Goal: Task Accomplishment & Management: Manage account settings

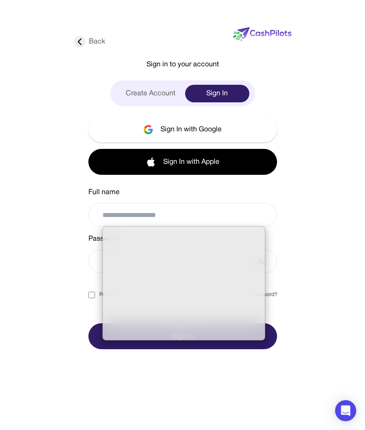
drag, startPoint x: 138, startPoint y: 208, endPoint x: 139, endPoint y: 204, distance: 4.5
click at [138, 208] on input "email" at bounding box center [183, 214] width 163 height 23
click at [144, 195] on div "Full name" at bounding box center [182, 192] width 189 height 11
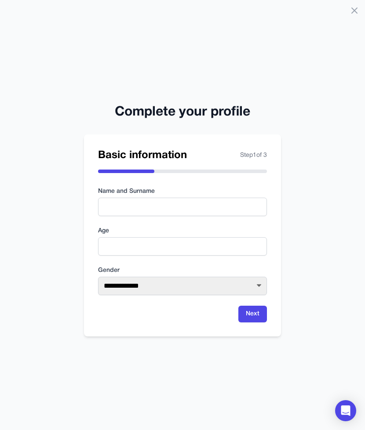
click at [119, 264] on form "**********" at bounding box center [182, 254] width 169 height 135
click at [358, 15] on icon at bounding box center [354, 10] width 11 height 11
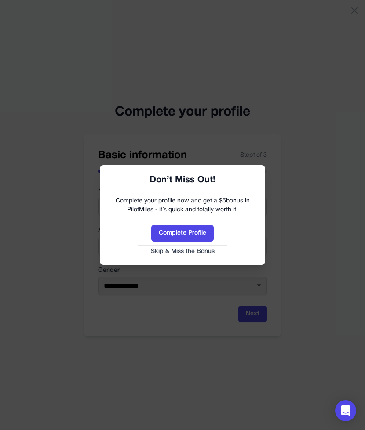
click at [196, 247] on div "Complete Profile Skip & Miss the Bonus" at bounding box center [183, 240] width 148 height 31
click at [195, 251] on button "Skip & Miss the Bonus" at bounding box center [183, 251] width 148 height 9
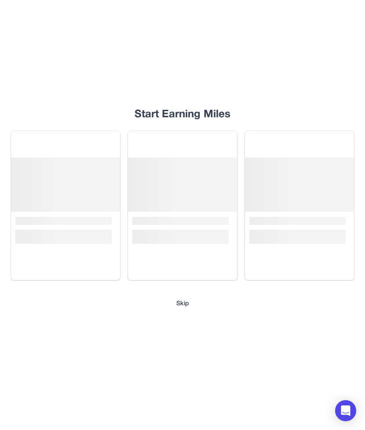
click at [182, 296] on div "Start Earning Miles Loading... Loading... Loading... Skip" at bounding box center [182, 215] width 365 height 430
click at [184, 303] on button "Skip" at bounding box center [182, 304] width 13 height 9
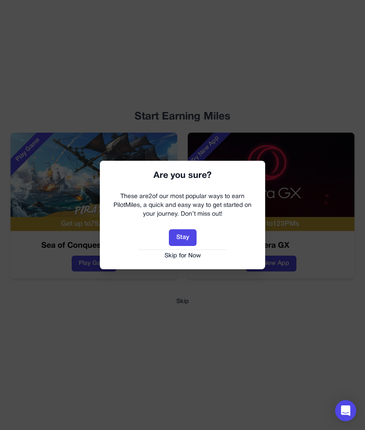
click at [182, 253] on button "Skip for Now" at bounding box center [183, 256] width 148 height 9
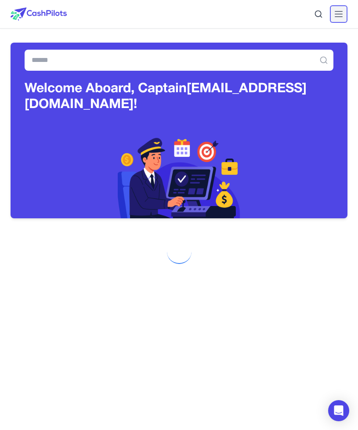
click at [342, 12] on icon at bounding box center [339, 14] width 11 height 11
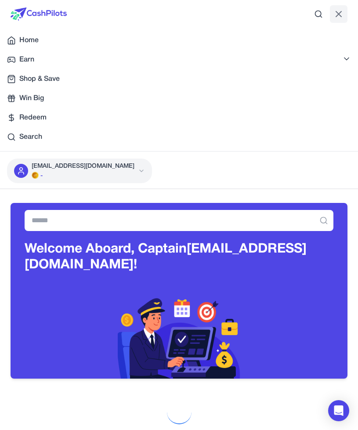
click at [62, 171] on div "enqourokeeyigoqllg@nespj.com -" at bounding box center [83, 171] width 103 height 18
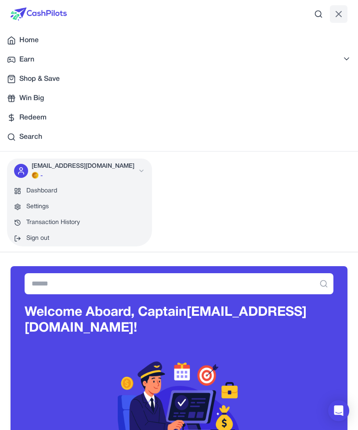
click at [62, 224] on link "Transaction History" at bounding box center [79, 223] width 145 height 16
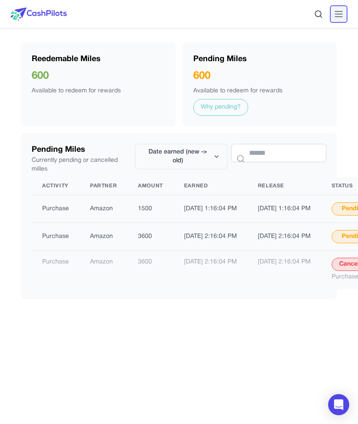
click at [339, 10] on icon at bounding box center [339, 14] width 11 height 11
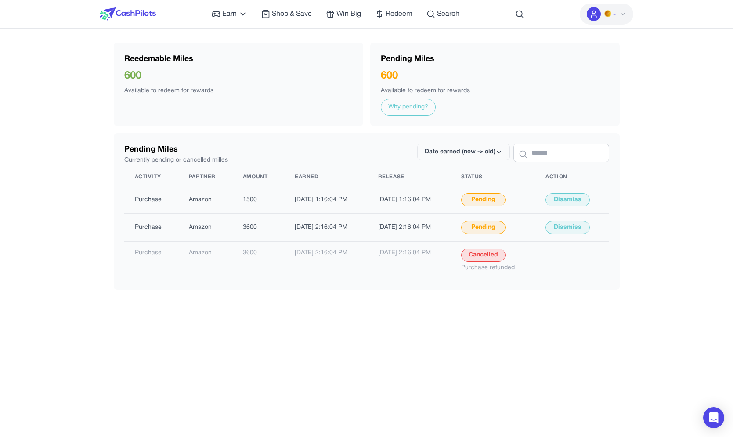
click at [358, 110] on div "Pending Miles 600 Available to redeem for rewards Why pending?" at bounding box center [495, 85] width 250 height 84
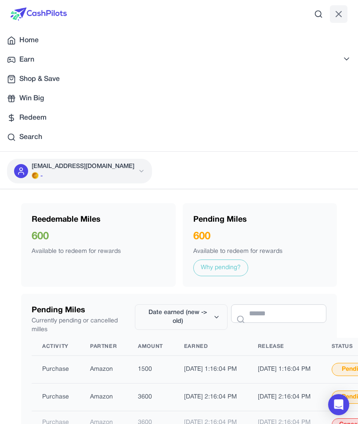
click at [114, 170] on p "enqourokeeyigoqllg@nespj.com" at bounding box center [83, 166] width 103 height 9
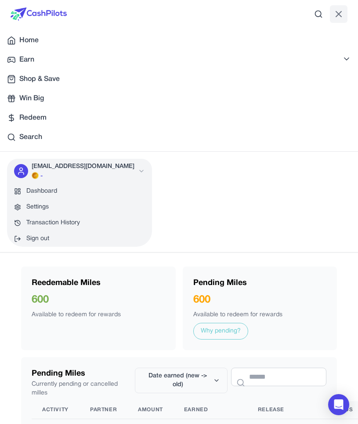
click at [52, 238] on button "Sign out" at bounding box center [79, 239] width 145 height 16
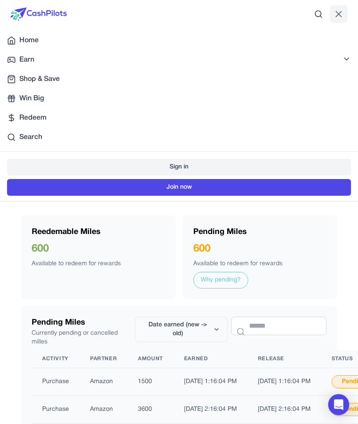
click at [171, 168] on link "Sign in" at bounding box center [179, 167] width 344 height 17
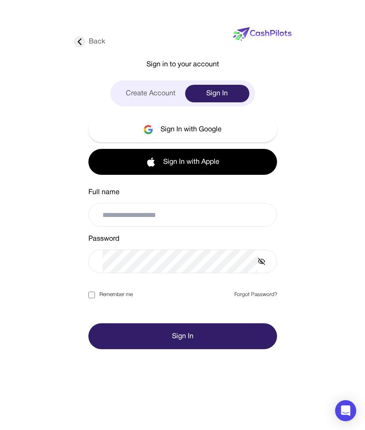
click at [167, 220] on input "email" at bounding box center [183, 214] width 163 height 23
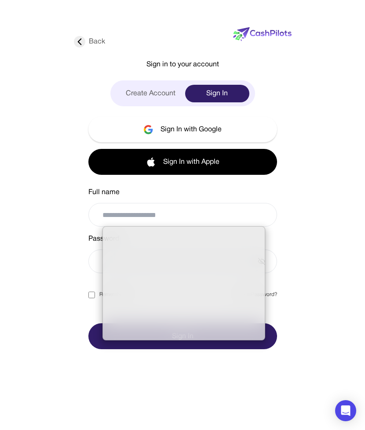
click at [60, 251] on div "Back Sign in to your account Create Account Sign In Sign In with Google Sign In…" at bounding box center [182, 215] width 329 height 430
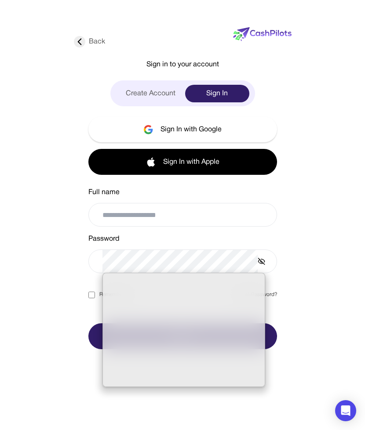
click at [117, 241] on div "Password" at bounding box center [182, 239] width 189 height 11
click at [122, 233] on form "Full name Password Remember me Forgot Password? Sign In" at bounding box center [182, 268] width 189 height 162
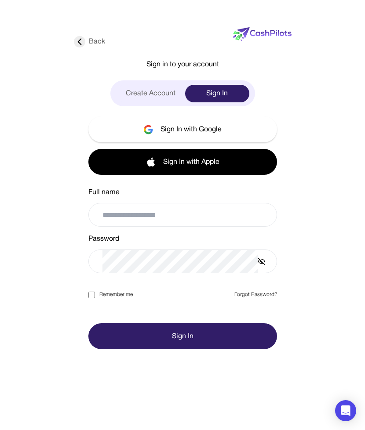
click at [118, 216] on input "email" at bounding box center [183, 214] width 163 height 23
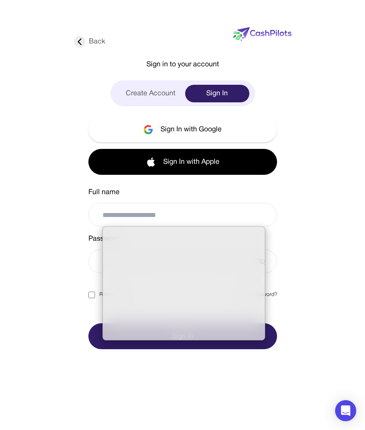
click at [55, 218] on div "Back Sign in to your account Create Account Sign In Sign In with Google Sign In…" at bounding box center [182, 215] width 329 height 430
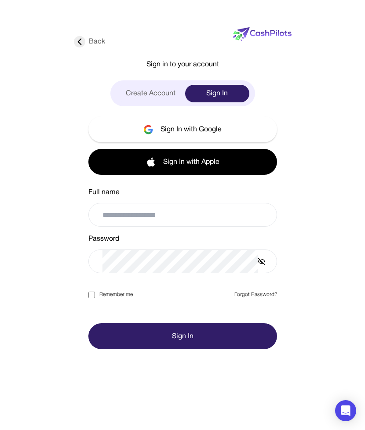
click at [163, 196] on div "Full name" at bounding box center [182, 192] width 189 height 11
click at [164, 203] on div "Full name" at bounding box center [182, 207] width 189 height 40
click at [161, 211] on input "email" at bounding box center [183, 214] width 163 height 23
type input "**********"
drag, startPoint x: 176, startPoint y: 316, endPoint x: 178, endPoint y: 326, distance: 9.5
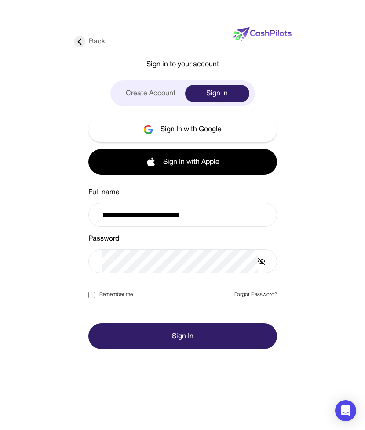
click at [176, 316] on div "Sign In" at bounding box center [182, 328] width 189 height 44
click at [178, 326] on button "Sign In" at bounding box center [182, 336] width 189 height 26
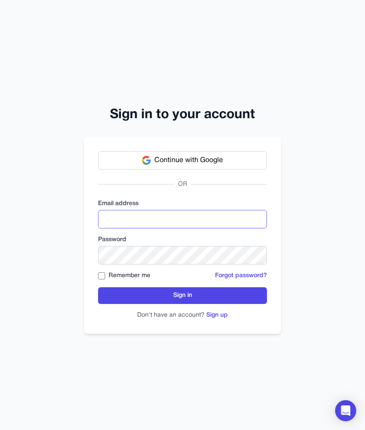
click at [175, 218] on input "email" at bounding box center [182, 219] width 169 height 18
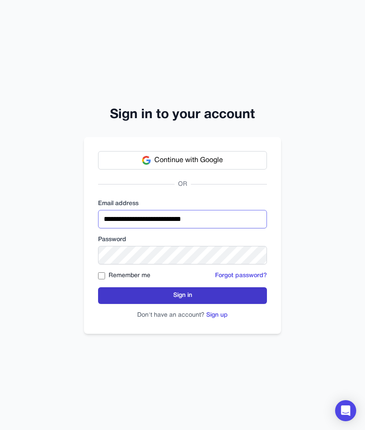
type input "**********"
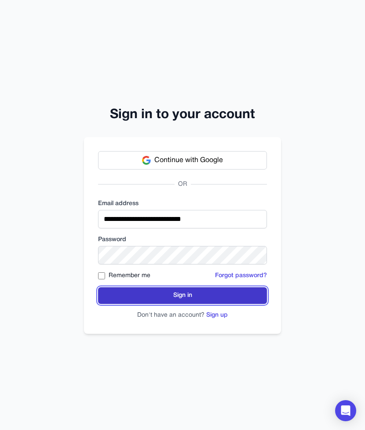
click at [175, 290] on button "Sign in" at bounding box center [182, 295] width 169 height 17
